Goal: Information Seeking & Learning: Learn about a topic

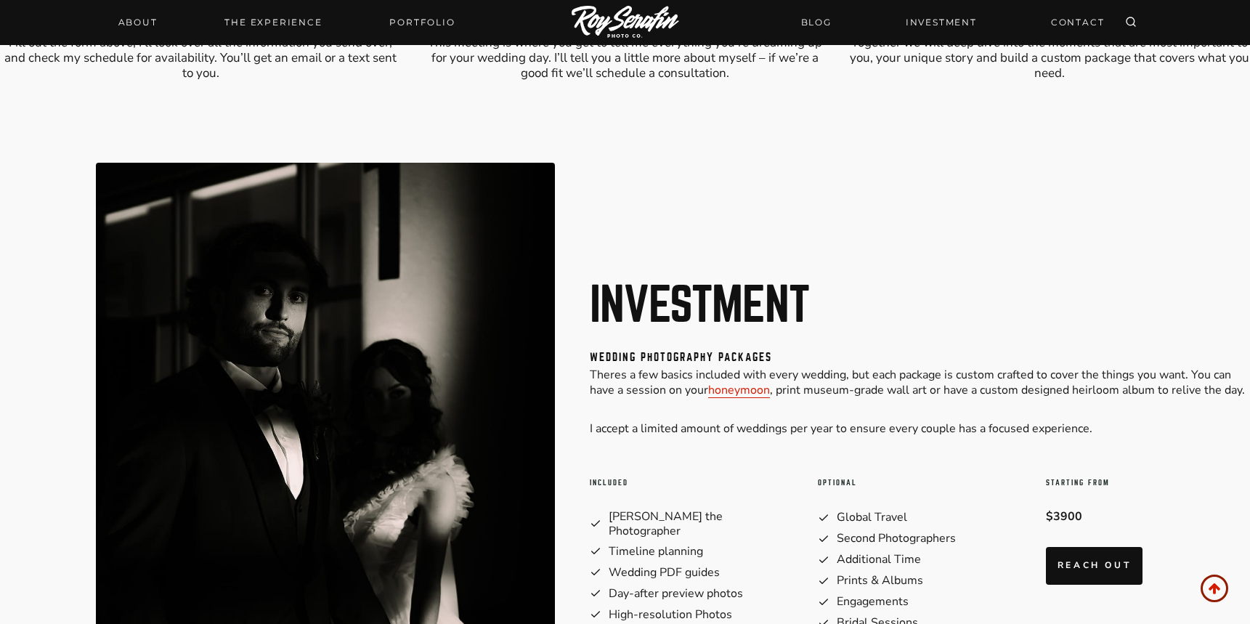
scroll to position [6115, 0]
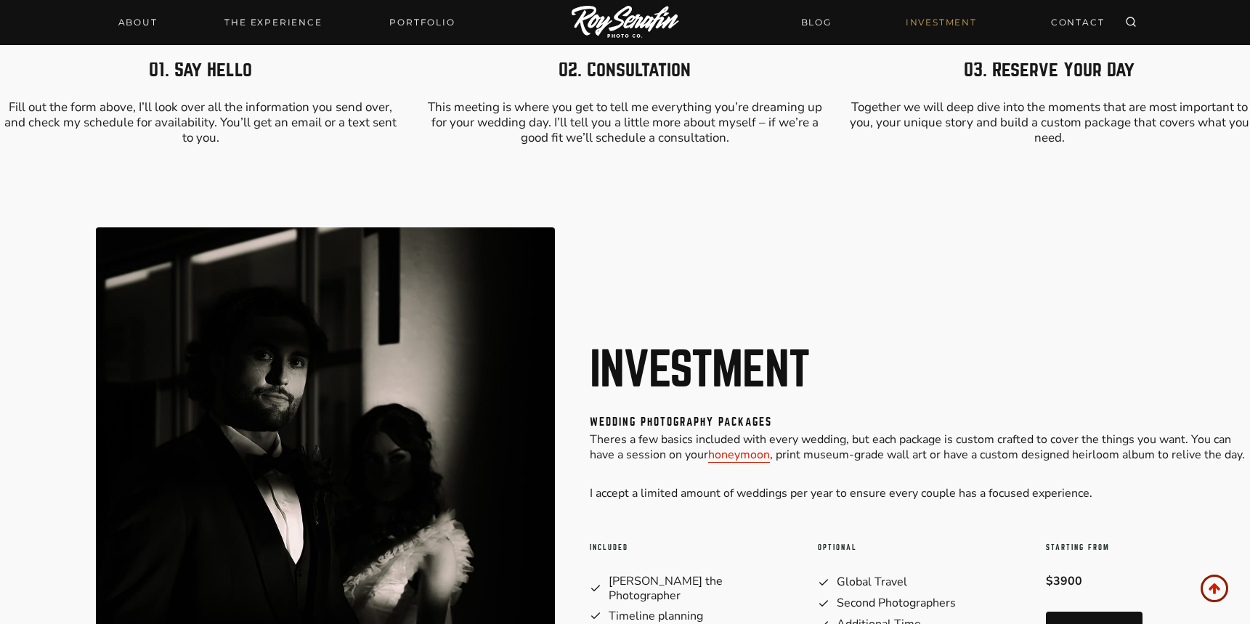
click at [920, 23] on link "INVESTMENT" at bounding box center [941, 21] width 89 height 25
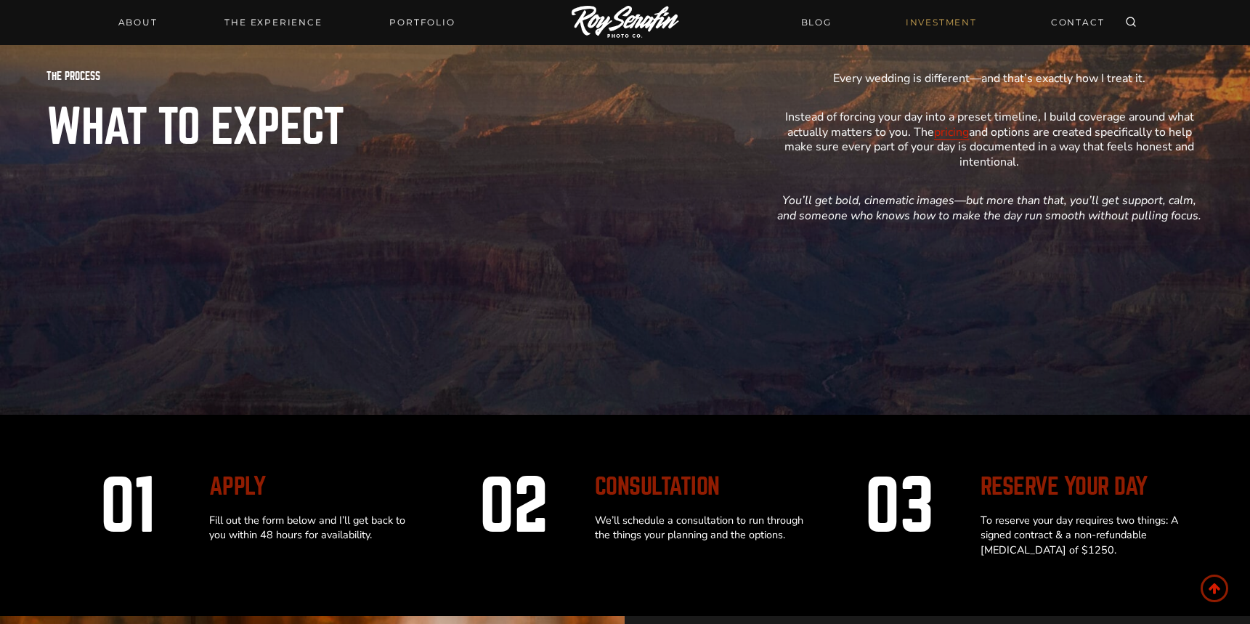
scroll to position [3295, 0]
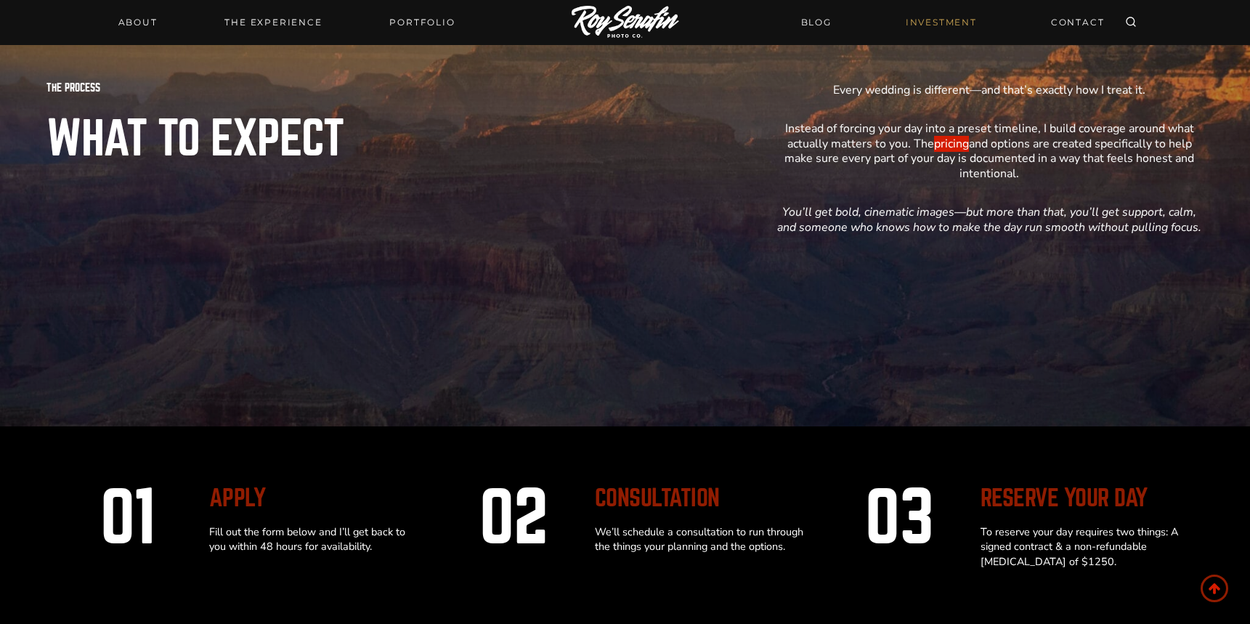
click at [954, 145] on link "pricing" at bounding box center [951, 144] width 35 height 16
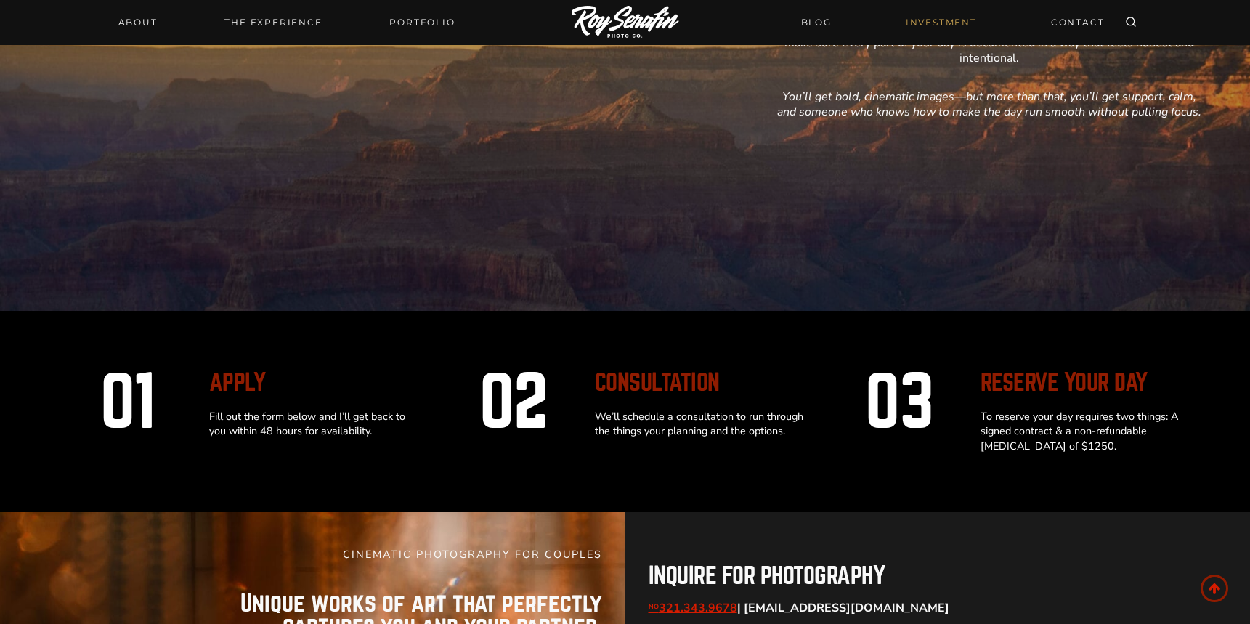
scroll to position [3451, 0]
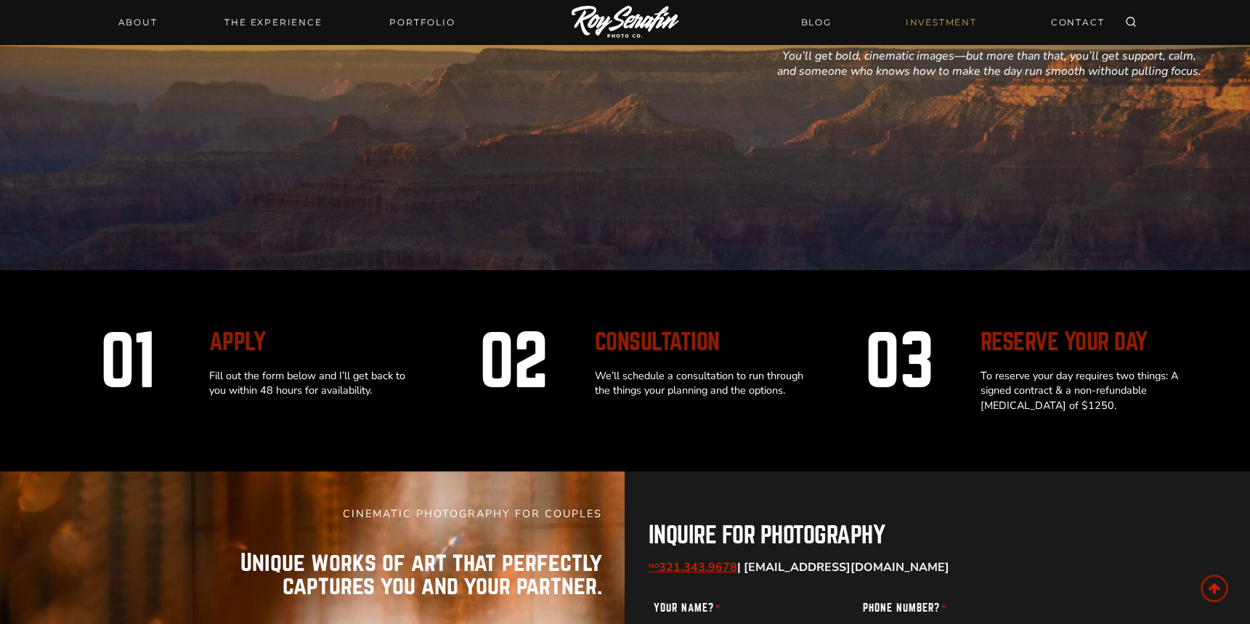
click at [619, 12] on img at bounding box center [626, 23] width 108 height 34
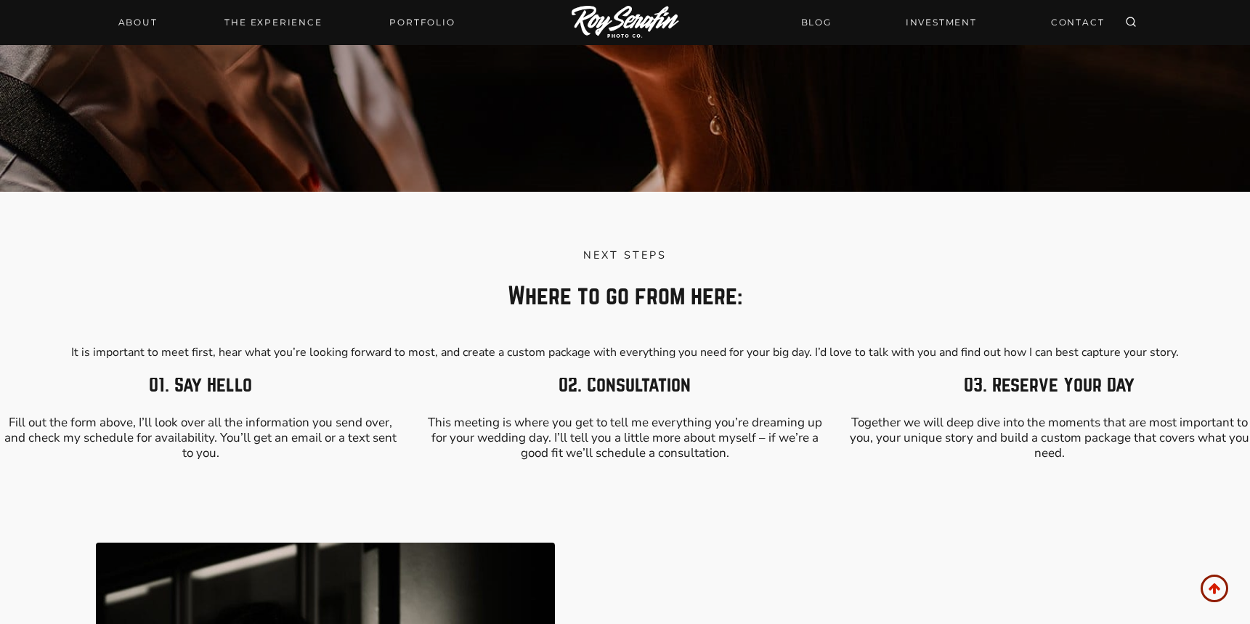
scroll to position [5795, 0]
